Goal: Task Accomplishment & Management: Manage account settings

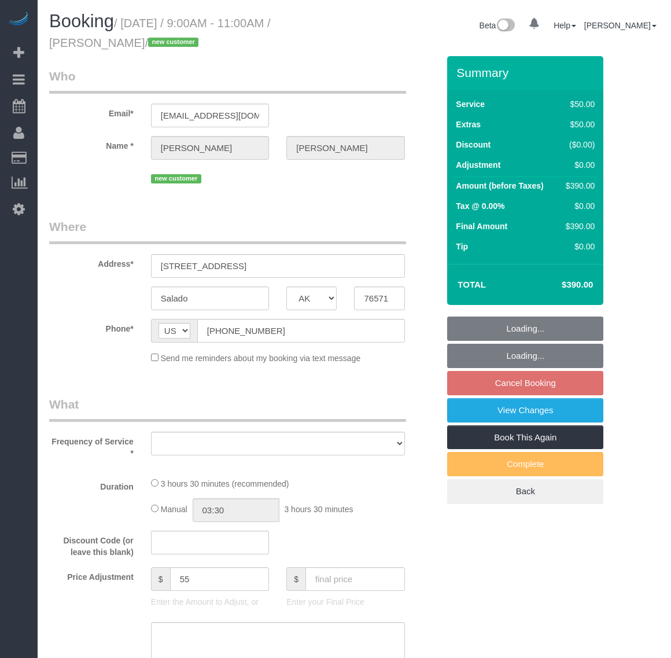
select select "[GEOGRAPHIC_DATA]"
select select "object:14971"
select select "number:4"
select select "number:42"
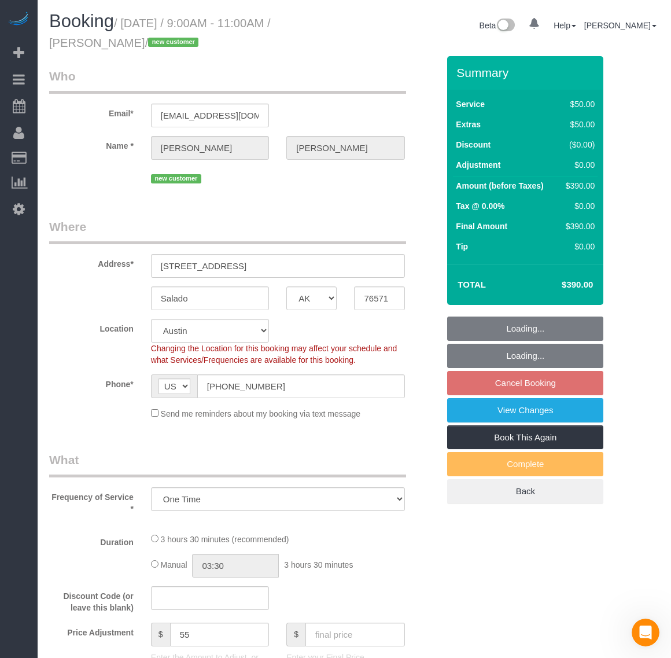
scroll to position [1846, 671]
select select "2001"
select select "3"
select select "spot176"
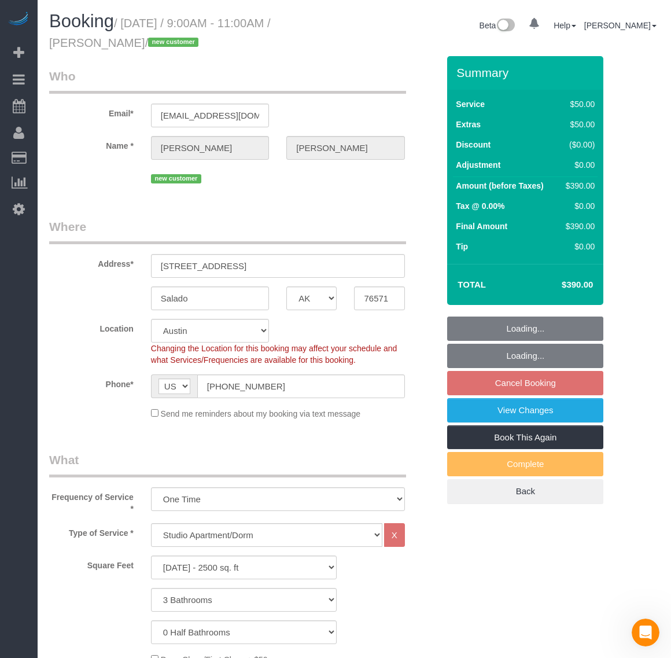
select select "object:15324"
select select "2001"
select select "3"
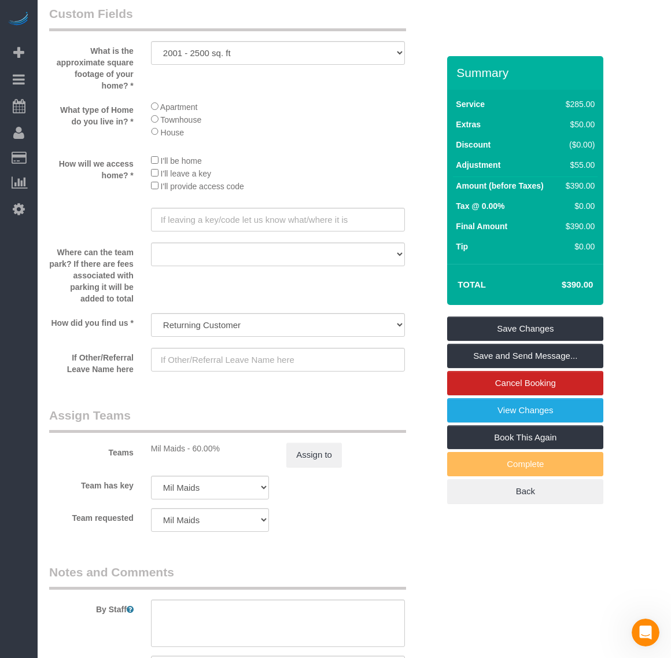
scroll to position [1375, 0]
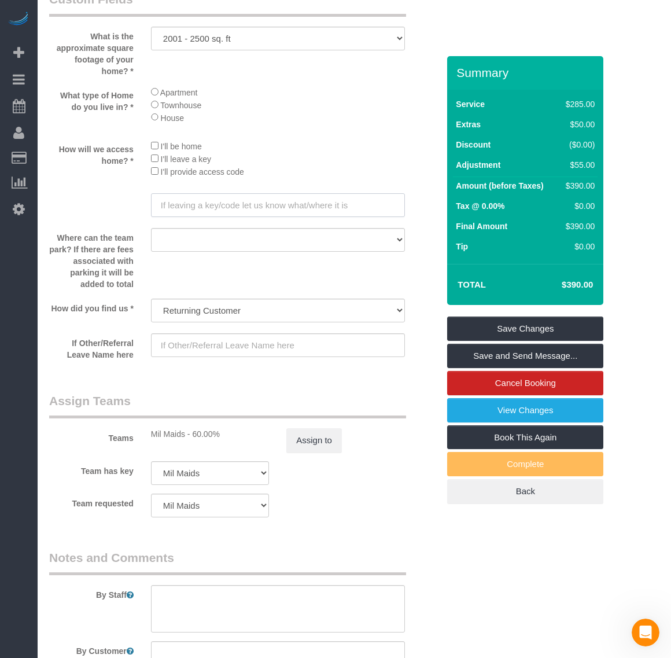
click at [280, 203] on input "text" at bounding box center [278, 205] width 254 height 24
click at [234, 206] on input "text" at bounding box center [278, 205] width 254 height 24
paste input "It's bar 1859 on Main Street."
click at [190, 201] on input "It's bar 1859 on Main Street" at bounding box center [278, 205] width 254 height 24
click at [192, 207] on input "It's bar 1859 on Main Street" at bounding box center [278, 205] width 254 height 24
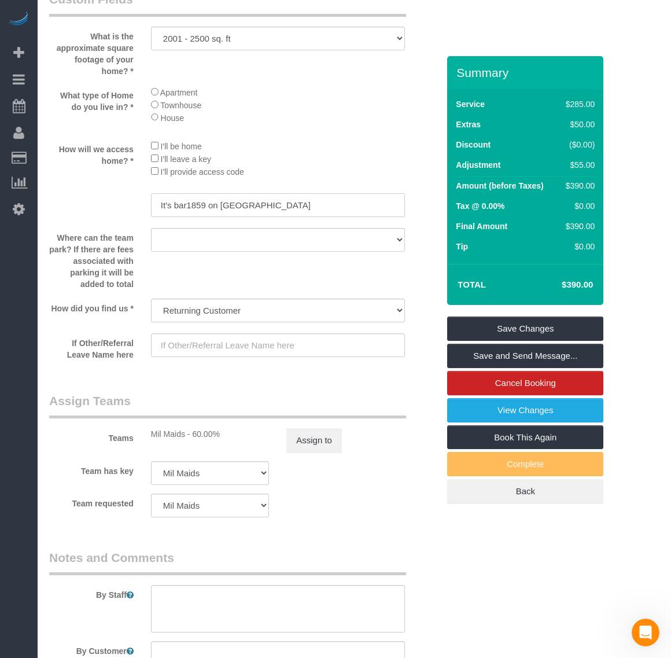
type input "It's bar1859 on [GEOGRAPHIC_DATA]"
click at [291, 254] on div at bounding box center [278, 253] width 254 height 2
click at [506, 329] on link "Save Changes" at bounding box center [525, 329] width 156 height 24
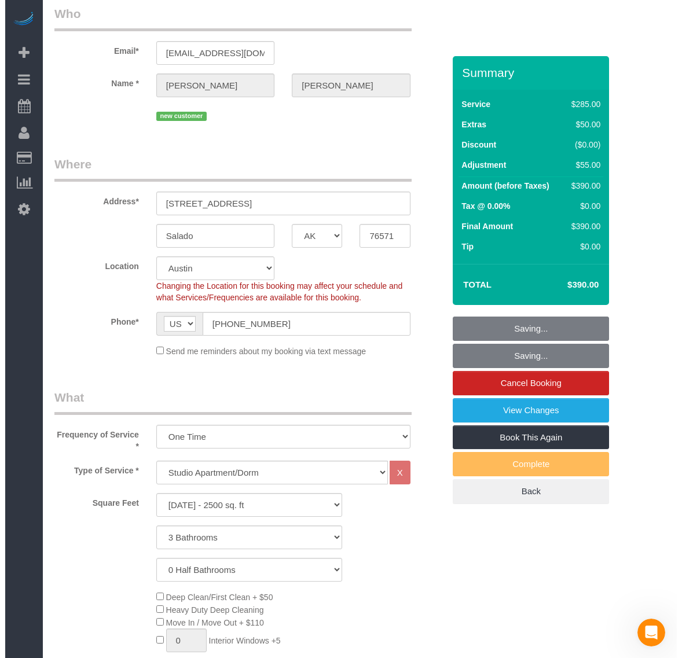
scroll to position [0, 0]
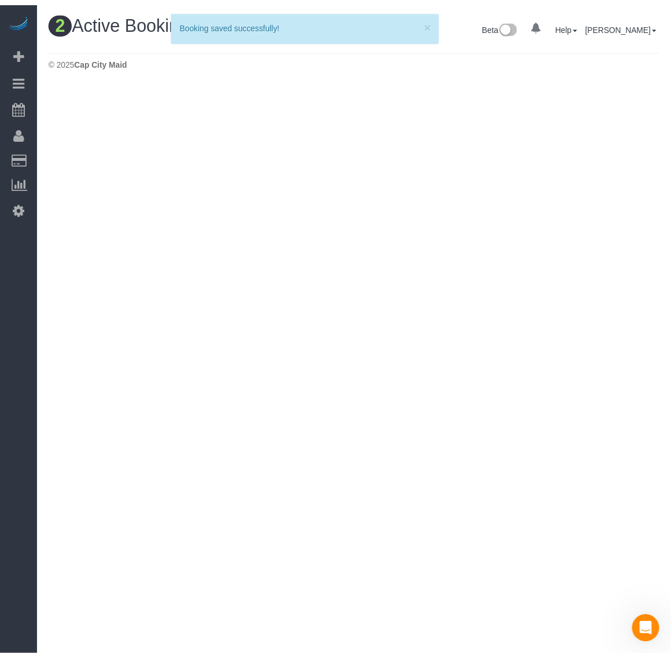
scroll to position [328, 682]
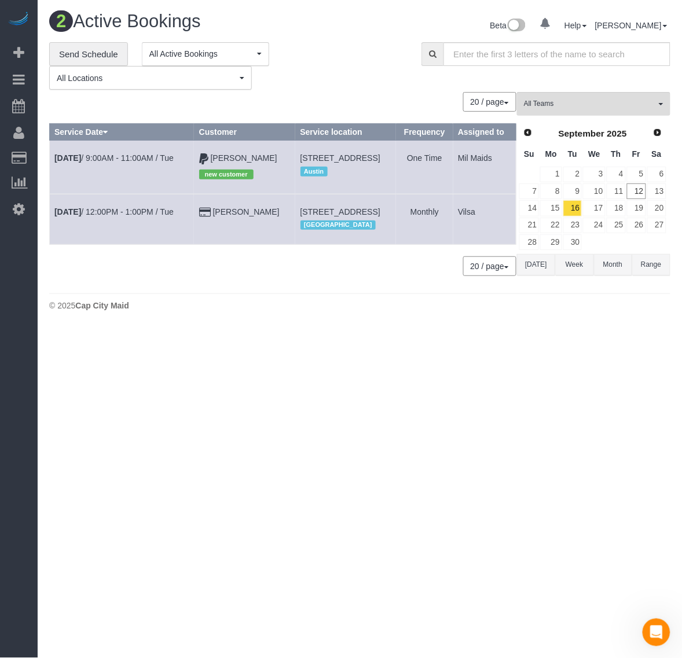
click at [432, 406] on body "0 Beta Your Notifications You have 0 alerts Add Booking Bookings Active Booking…" at bounding box center [341, 329] width 682 height 658
click at [216, 155] on link "[PERSON_NAME]" at bounding box center [244, 157] width 67 height 9
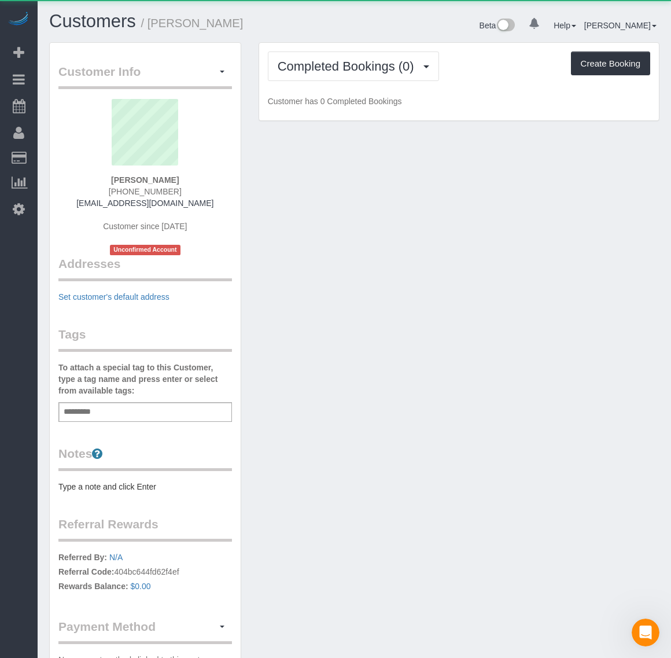
scroll to position [764, 671]
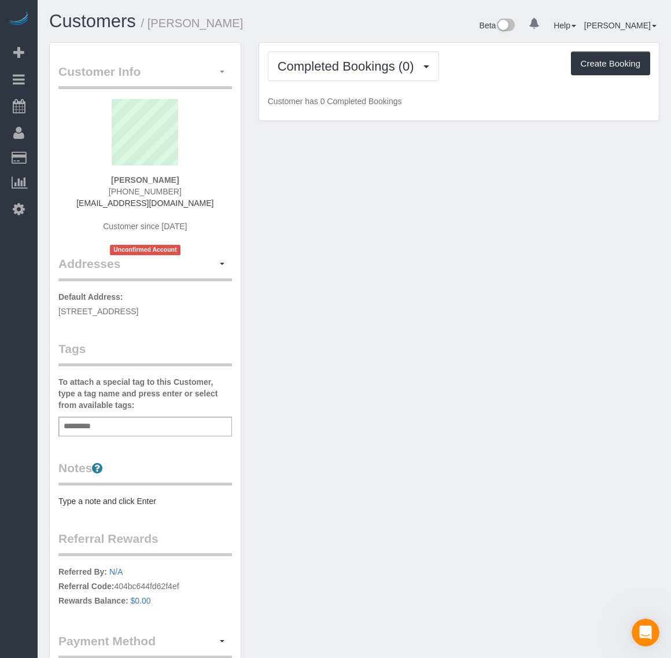
click at [221, 71] on span "button" at bounding box center [222, 72] width 5 height 2
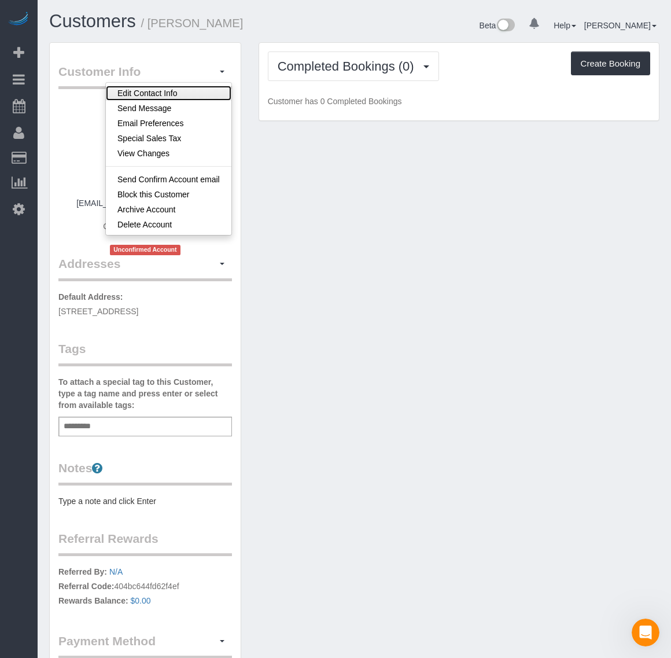
click at [189, 90] on link "Edit Contact Info" at bounding box center [169, 93] width 126 height 15
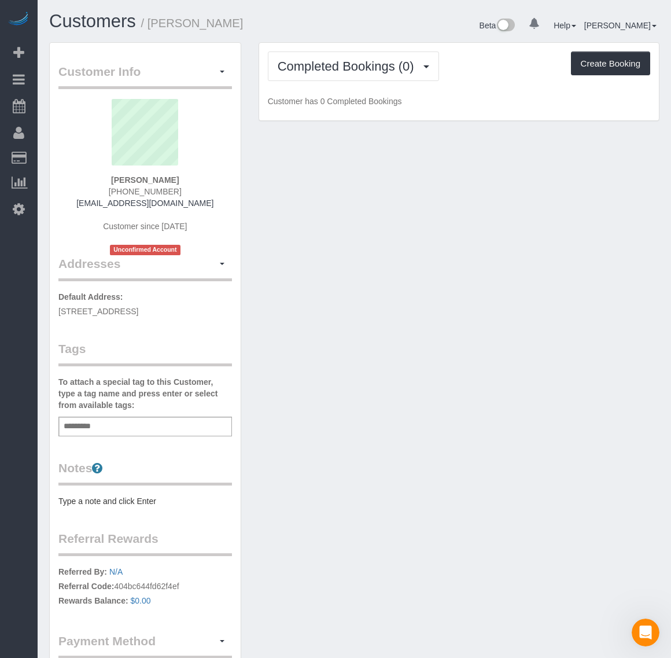
scroll to position [764, 682]
select select "[GEOGRAPHIC_DATA]"
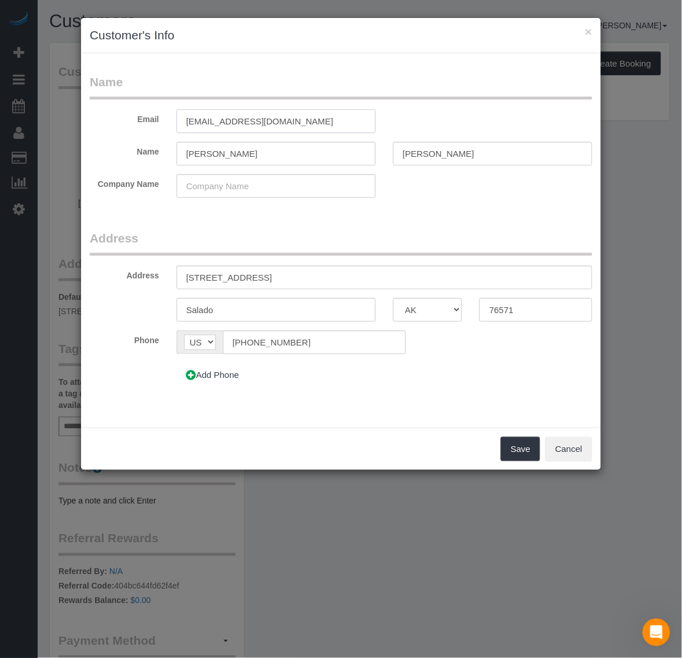
drag, startPoint x: 137, startPoint y: 122, endPoint x: 79, endPoint y: 122, distance: 58.5
click at [79, 122] on div "× Customer's Info Name Email noemail123542@gmail.com Name Molly Eddy Company Na…" at bounding box center [341, 329] width 682 height 658
paste input "Cheers@bar1859"
type input "Cheers@bar1859.com"
click at [505, 224] on form "Name Email Cheers@bar1859.com Name Molly Eddy Company Name Address Address 21 N…" at bounding box center [341, 235] width 502 height 322
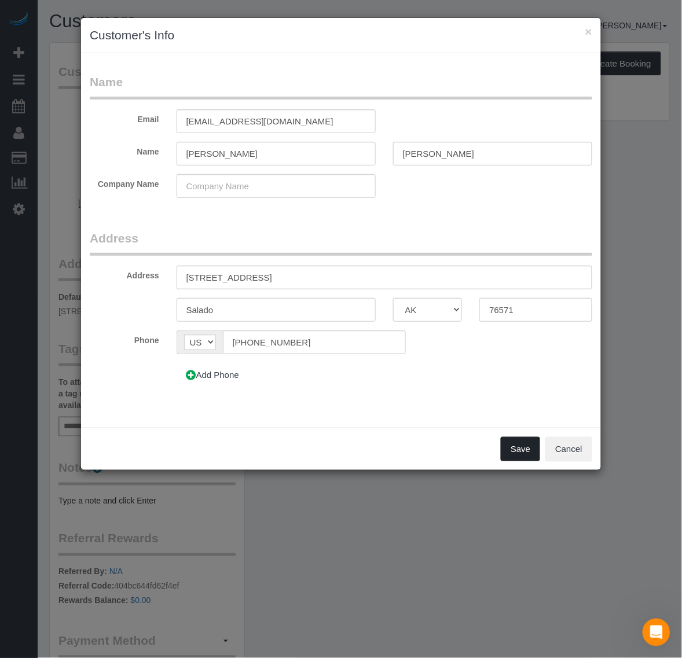
click at [524, 456] on button "Save" at bounding box center [520, 449] width 39 height 24
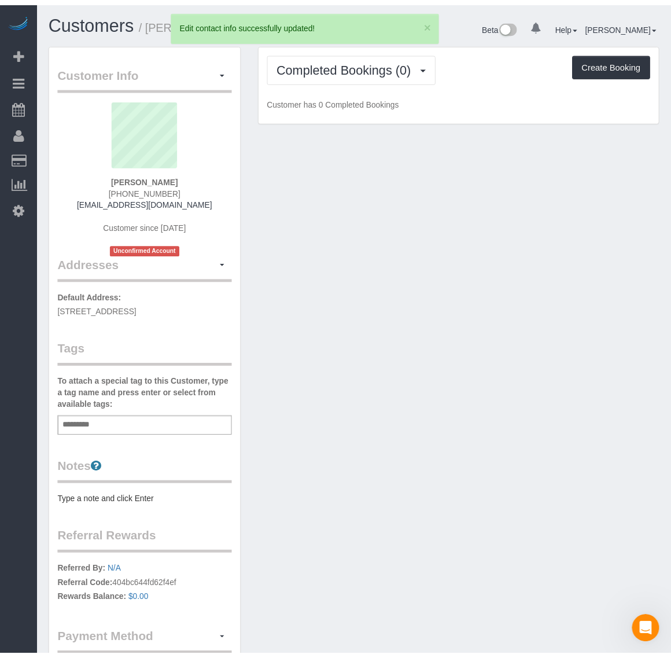
scroll to position [57114, 57207]
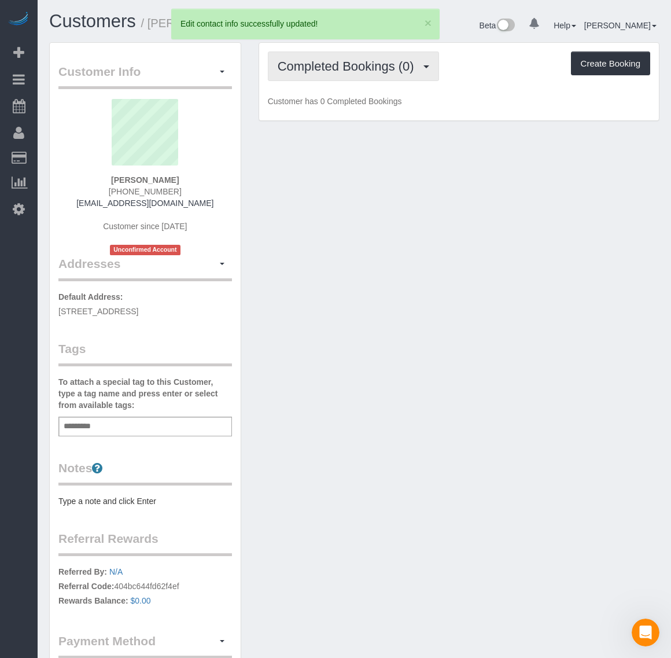
click at [366, 64] on span "Completed Bookings (0)" at bounding box center [349, 66] width 142 height 14
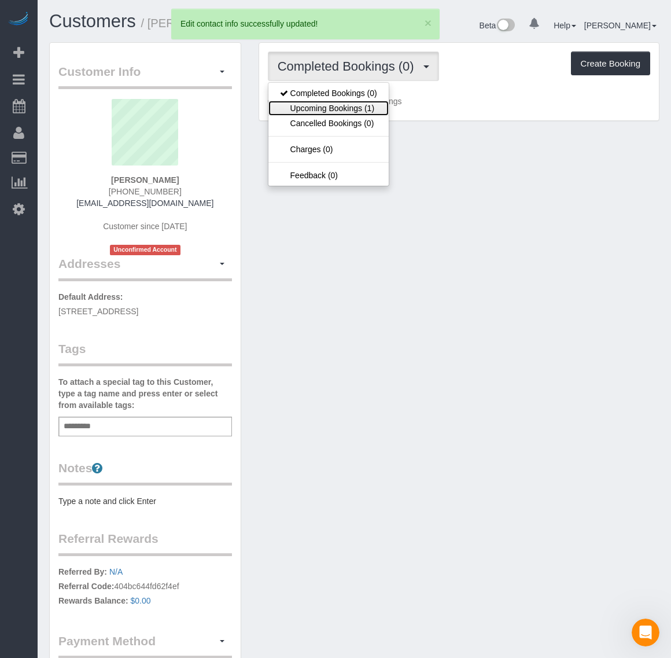
click at [360, 114] on link "Upcoming Bookings (1)" at bounding box center [329, 108] width 120 height 15
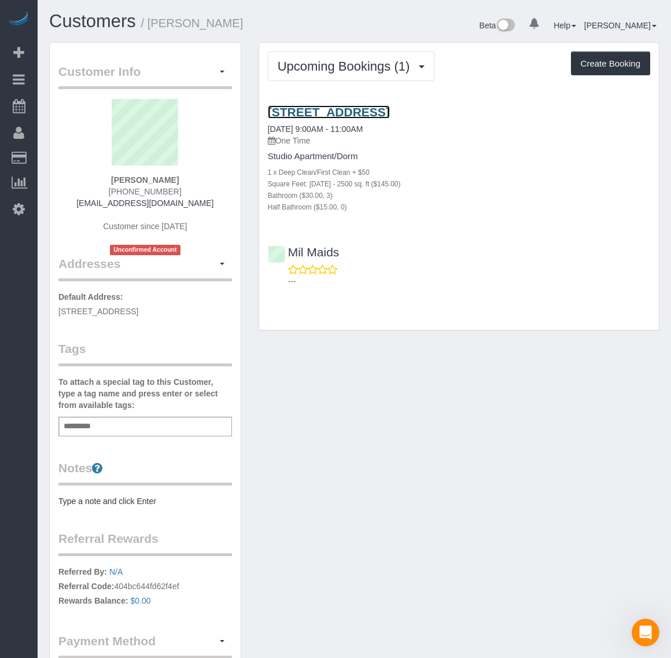
click at [377, 113] on link "[STREET_ADDRESS]" at bounding box center [329, 111] width 122 height 13
click at [586, 426] on div "Customer Info Edit Contact Info Send Message Email Preferences Special Sales Ta…" at bounding box center [355, 383] width 628 height 682
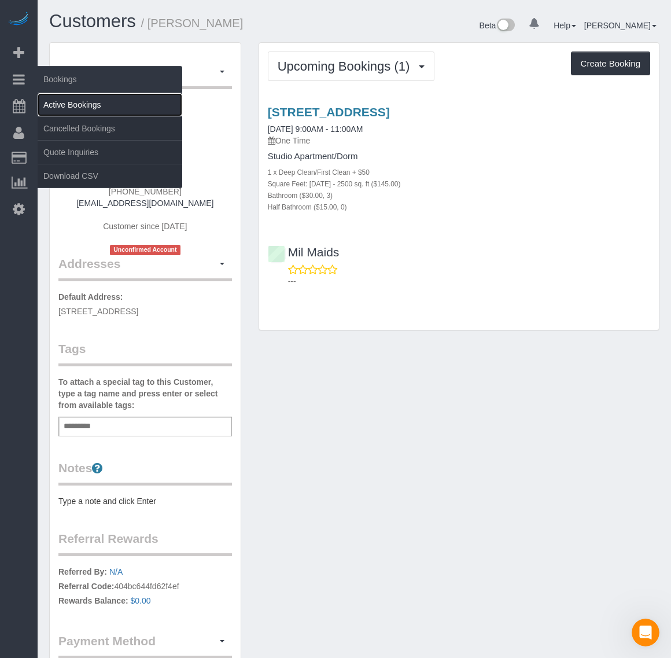
click at [82, 100] on link "Active Bookings" at bounding box center [110, 104] width 145 height 23
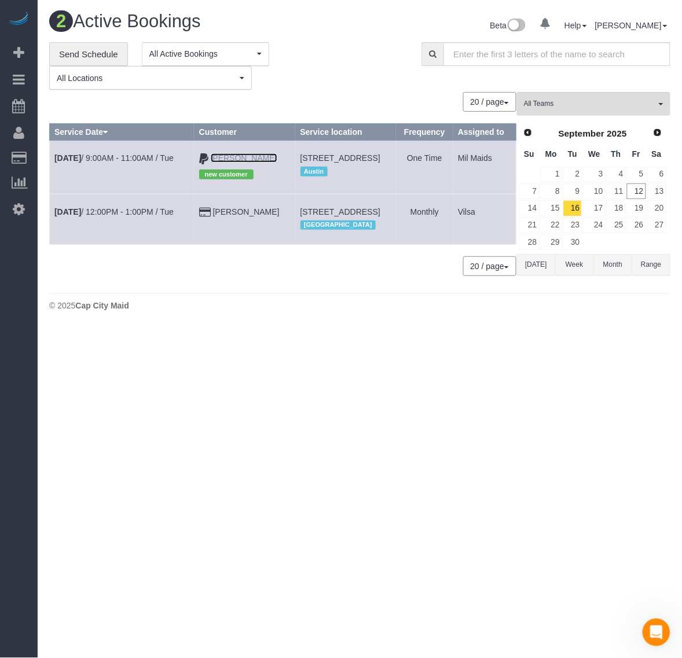
click at [223, 157] on link "[PERSON_NAME]" at bounding box center [244, 157] width 67 height 9
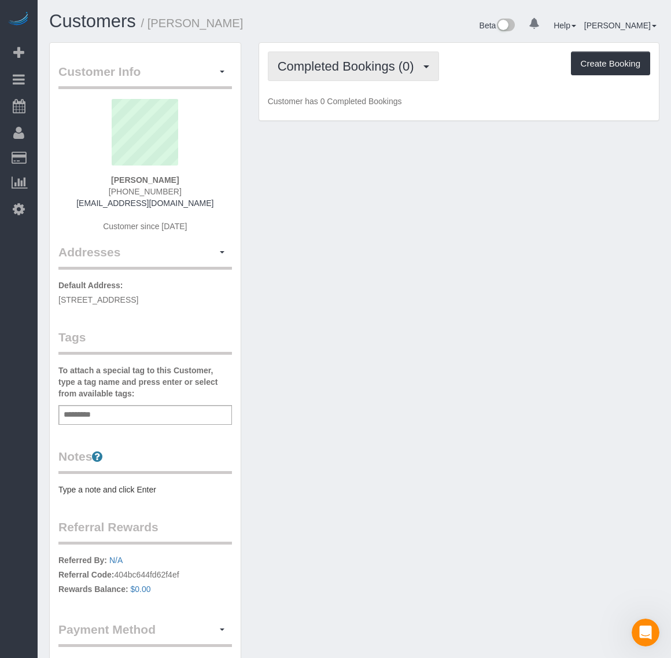
click at [335, 61] on span "Completed Bookings (0)" at bounding box center [349, 66] width 142 height 14
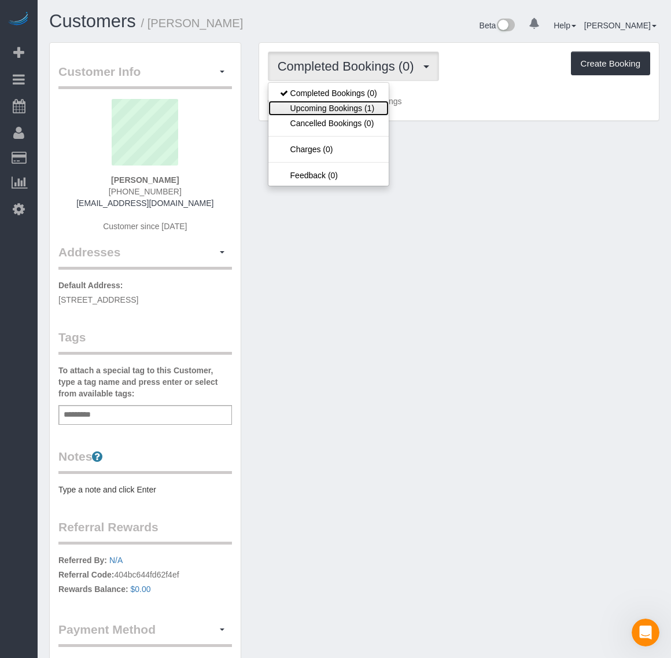
click at [363, 111] on link "Upcoming Bookings (1)" at bounding box center [329, 108] width 120 height 15
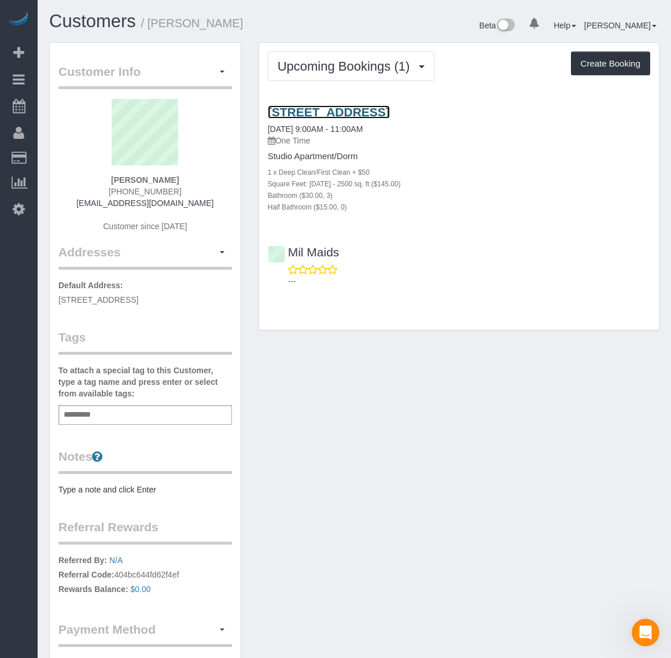
click at [308, 113] on link "[STREET_ADDRESS]" at bounding box center [329, 111] width 122 height 13
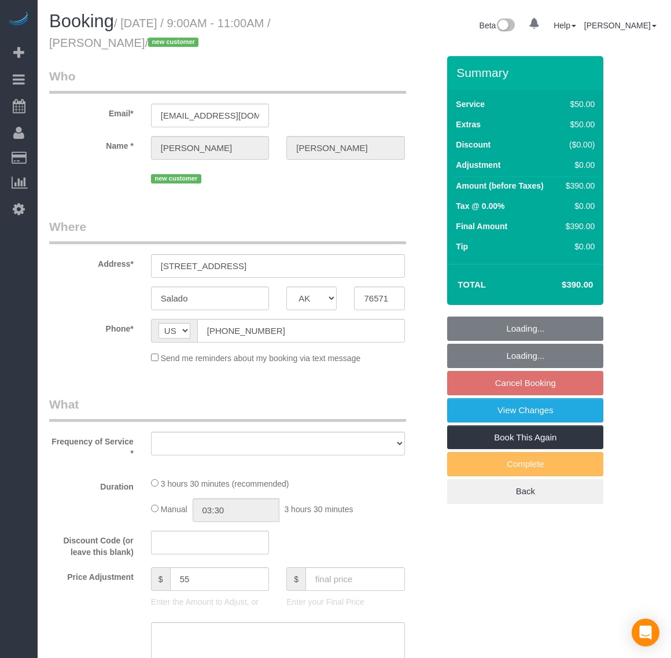
select select "[GEOGRAPHIC_DATA]"
select select "object:606"
select select "spot2"
select select "number:4"
select select "number:42"
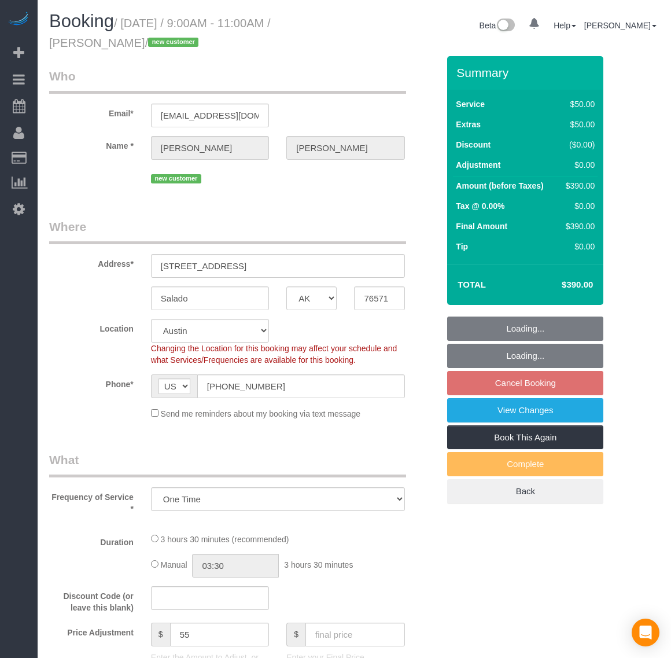
select select "object:959"
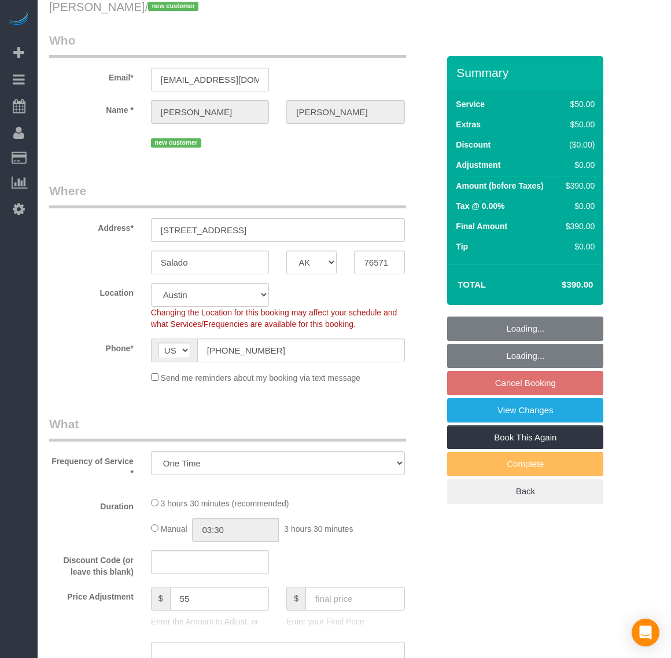
select select "2001"
select select "3"
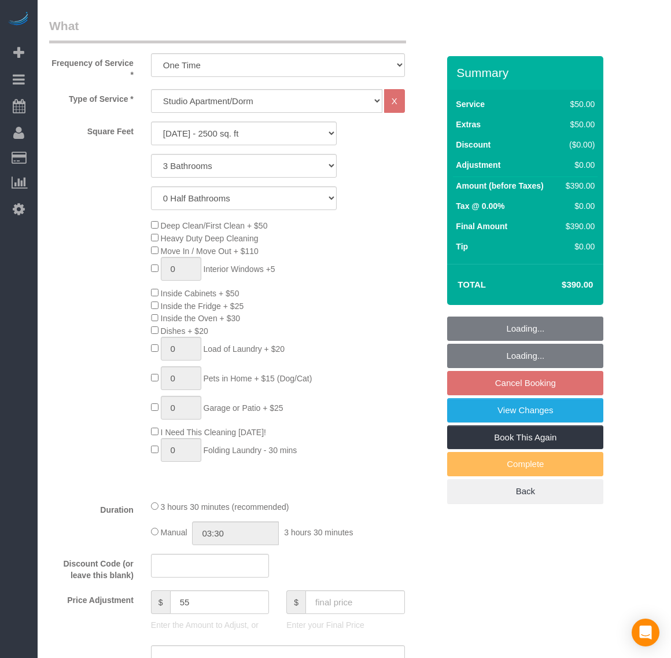
select select "2001"
select select "3"
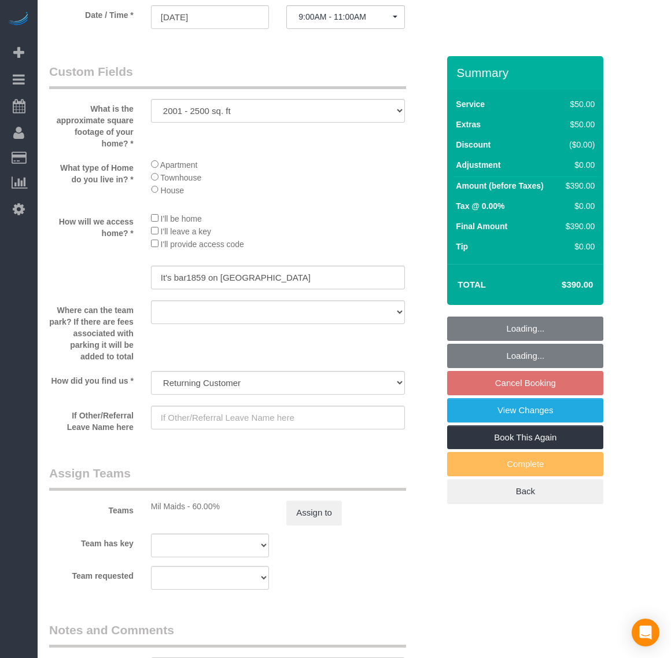
scroll to position [1590, 0]
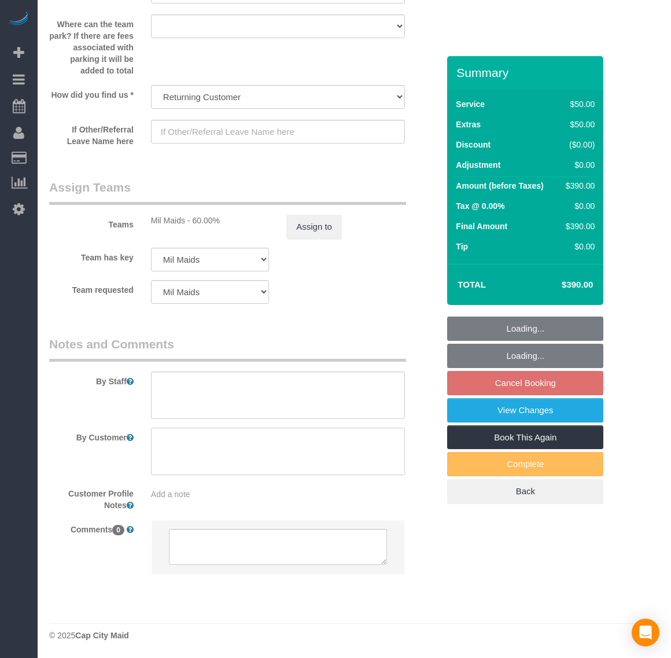
click at [286, 450] on textarea at bounding box center [278, 451] width 254 height 47
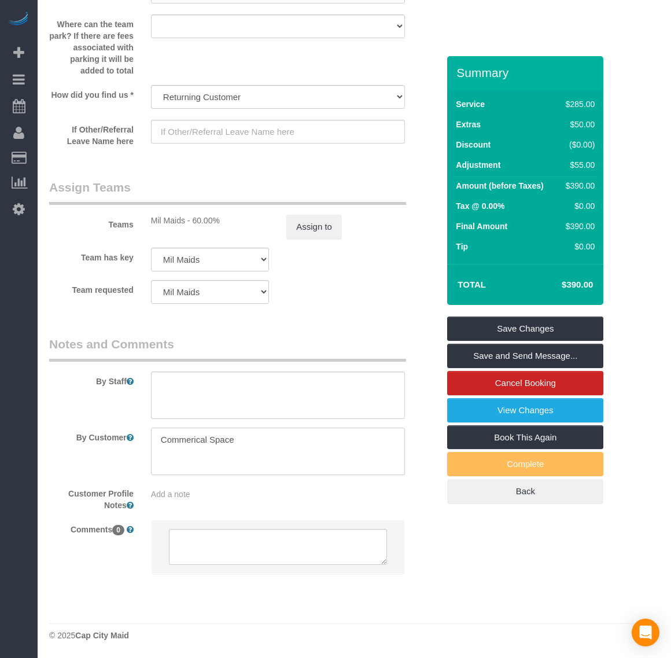
type textarea "Commercial Space"
click at [278, 443] on textarea at bounding box center [278, 451] width 254 height 47
drag, startPoint x: 152, startPoint y: 432, endPoint x: 69, endPoint y: 431, distance: 82.2
click at [69, 431] on div "By Customer" at bounding box center [244, 451] width 407 height 47
click at [534, 351] on link "Save and Send Message..." at bounding box center [525, 356] width 156 height 24
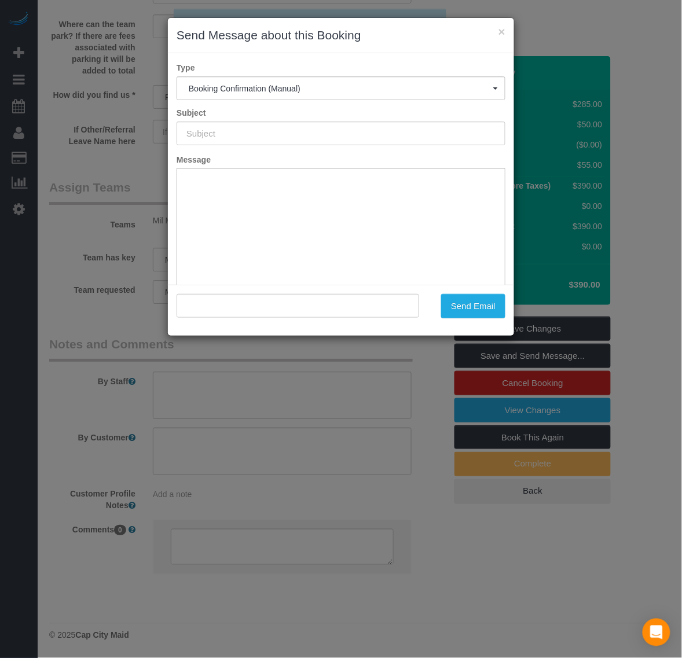
type input "Booking Confirmed!"
type input ""Molly Eddy" <cheers@bar1859.com>"
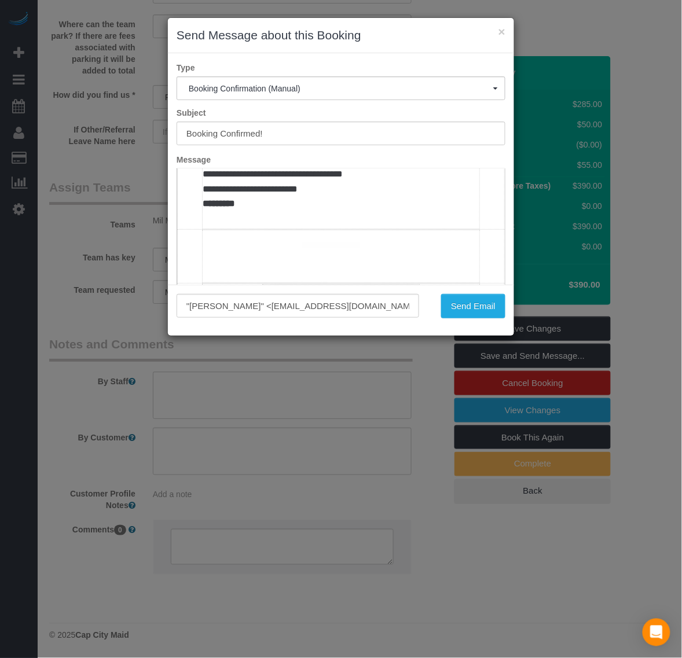
scroll to position [1013, 0]
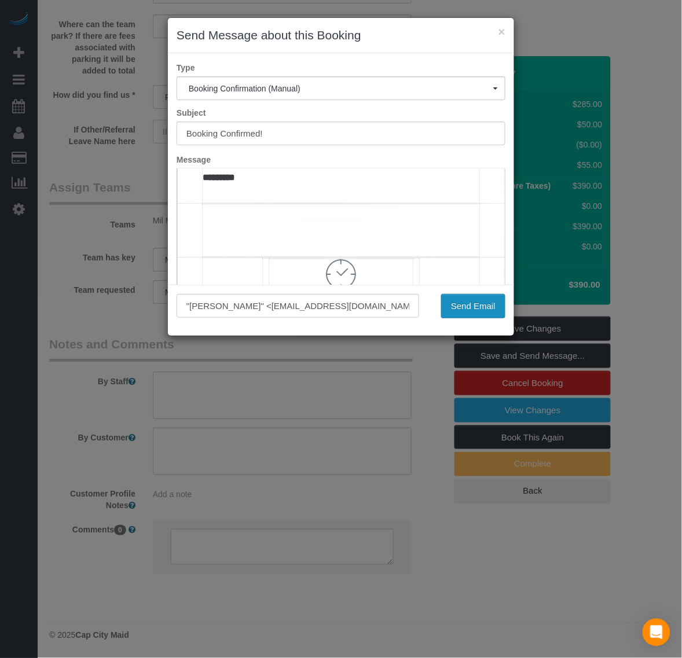
click at [469, 300] on button "Send Email" at bounding box center [473, 306] width 64 height 24
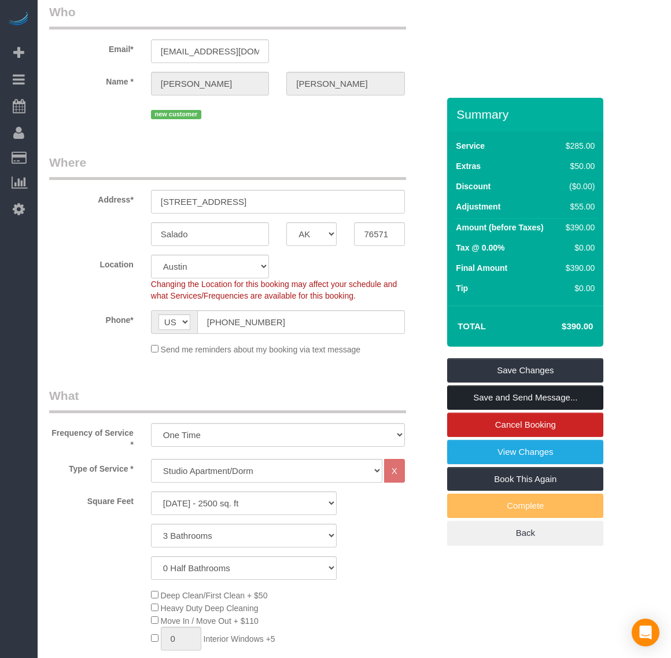
scroll to position [0, 0]
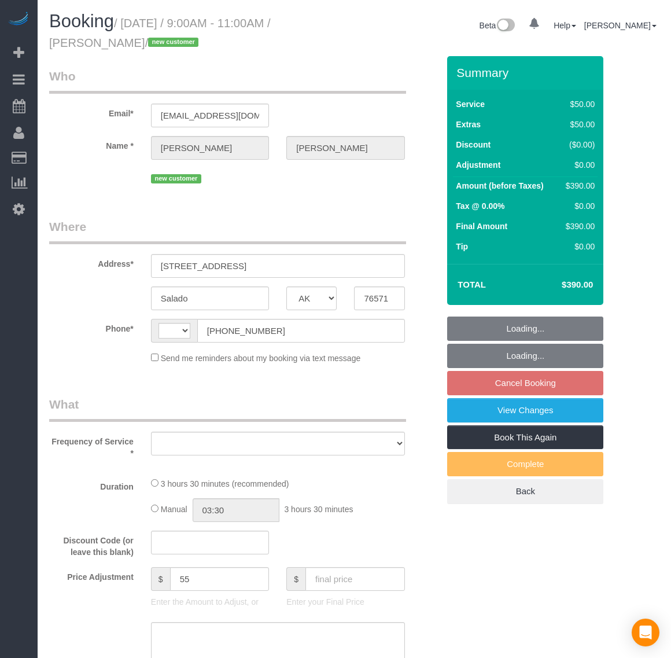
select select "[GEOGRAPHIC_DATA]"
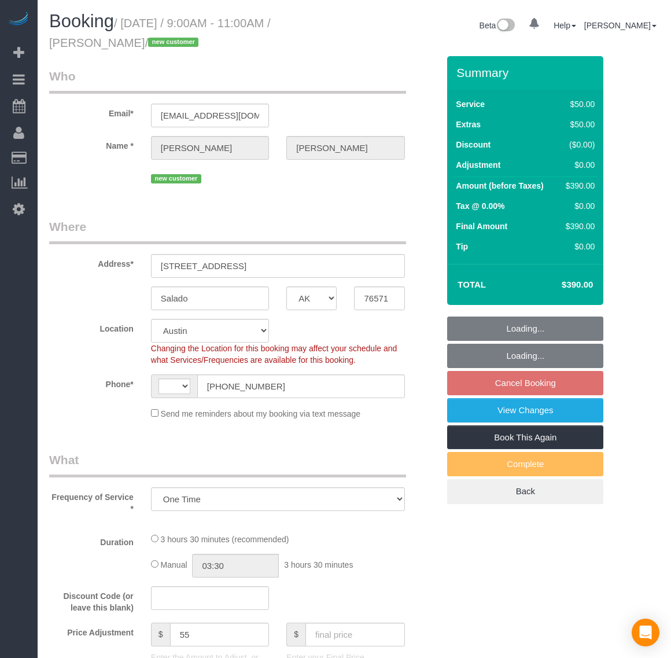
select select "object:523"
select select "2001"
select select "3"
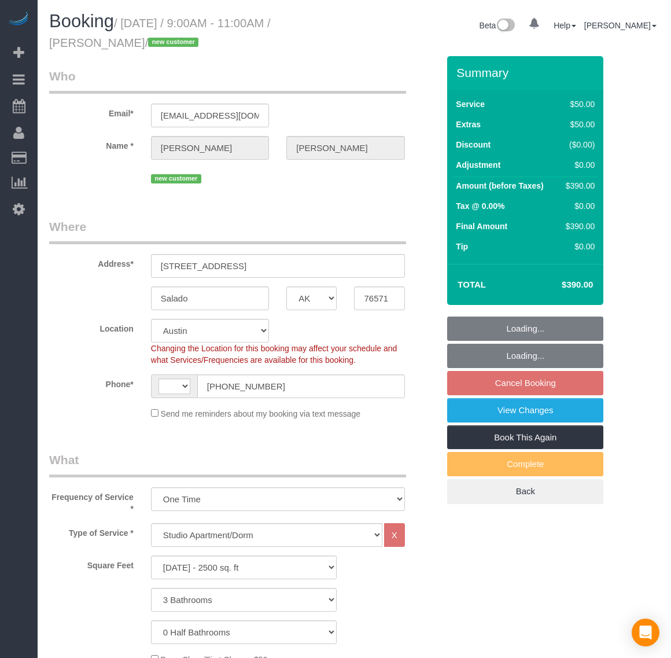
select select "string:[GEOGRAPHIC_DATA]"
select select "spot2"
select select "number:4"
select select "number:42"
select select "2001"
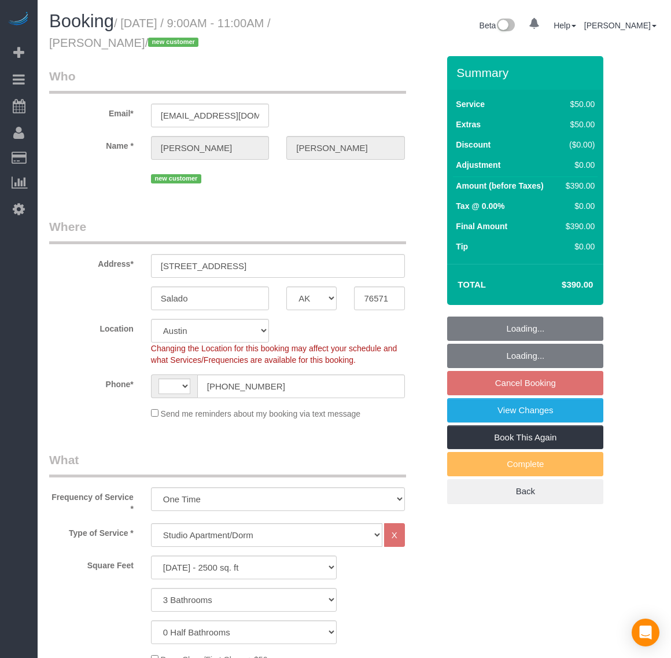
select select "3"
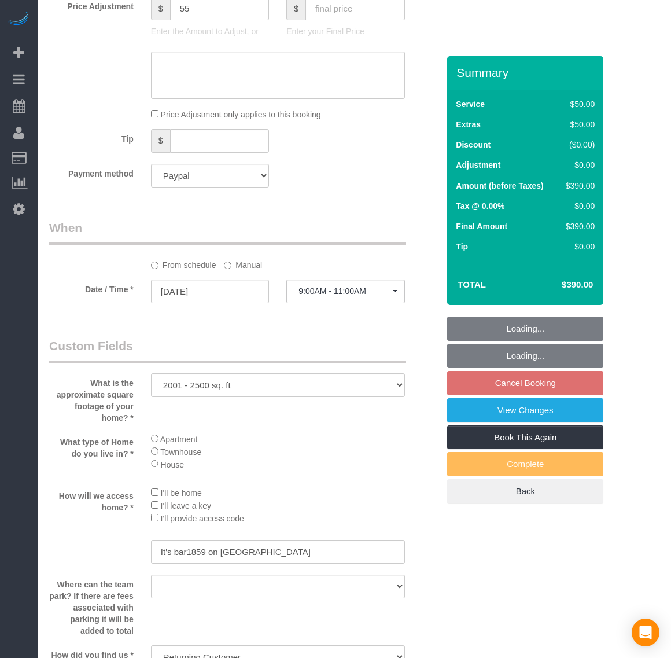
scroll to position [1085, 0]
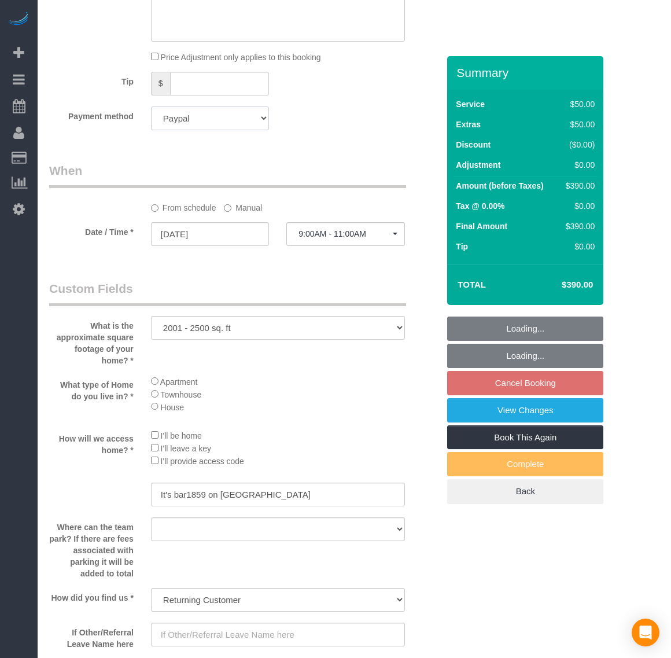
drag, startPoint x: 192, startPoint y: 111, endPoint x: 200, endPoint y: 126, distance: 16.8
click at [192, 111] on select "Visa - 1200 - 08/2029 (Default) Add Credit Card ─────────────── Cash Check Payp…" at bounding box center [210, 118] width 118 height 24
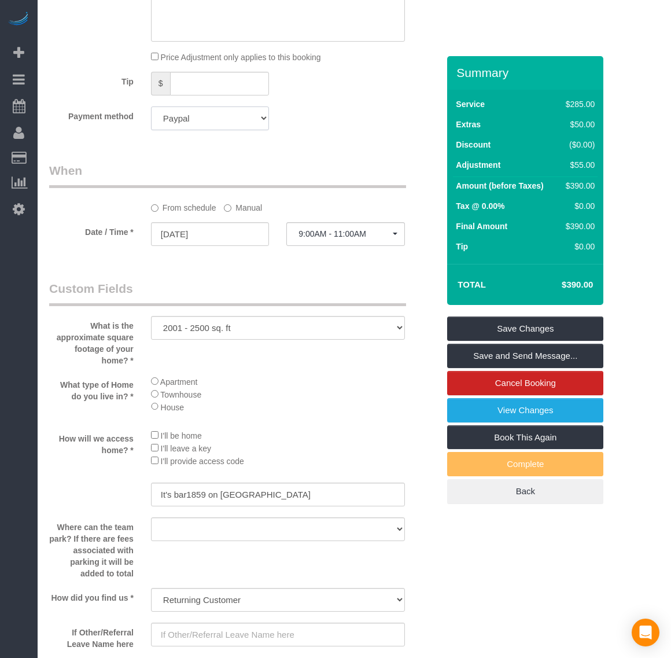
select select "string:fspay-96d85dac-b472-4634-b47f-730b087a0093"
click at [151, 107] on select "Visa - 1200 - 08/2029 (Default) Add Credit Card ─────────────── Cash Check Payp…" at bounding box center [210, 118] width 118 height 24
drag, startPoint x: 538, startPoint y: 333, endPoint x: 445, endPoint y: 354, distance: 96.1
click at [538, 333] on link "Save Changes" at bounding box center [525, 329] width 156 height 24
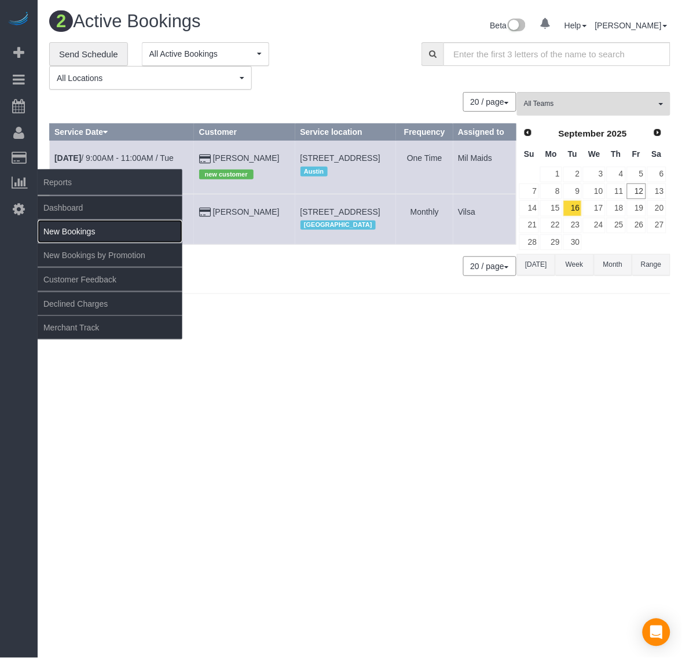
click at [64, 220] on link "New Bookings" at bounding box center [110, 231] width 145 height 23
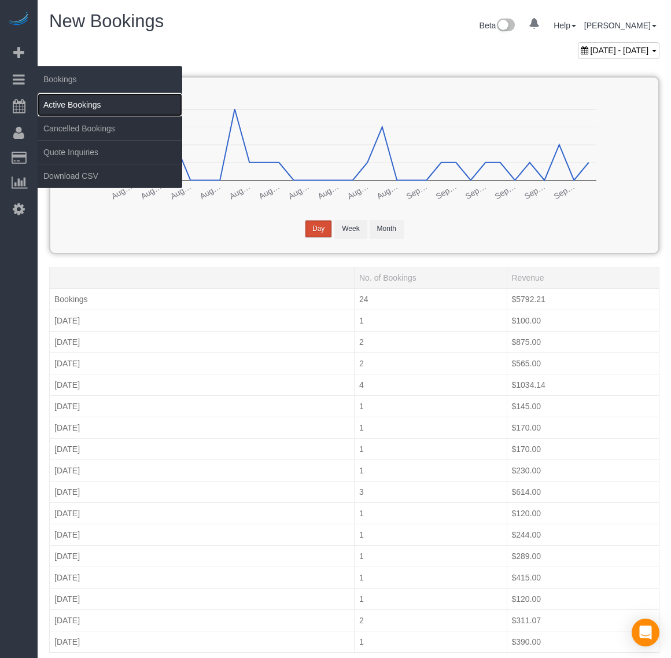
click at [87, 108] on link "Active Bookings" at bounding box center [110, 104] width 145 height 23
